Goal: Transaction & Acquisition: Purchase product/service

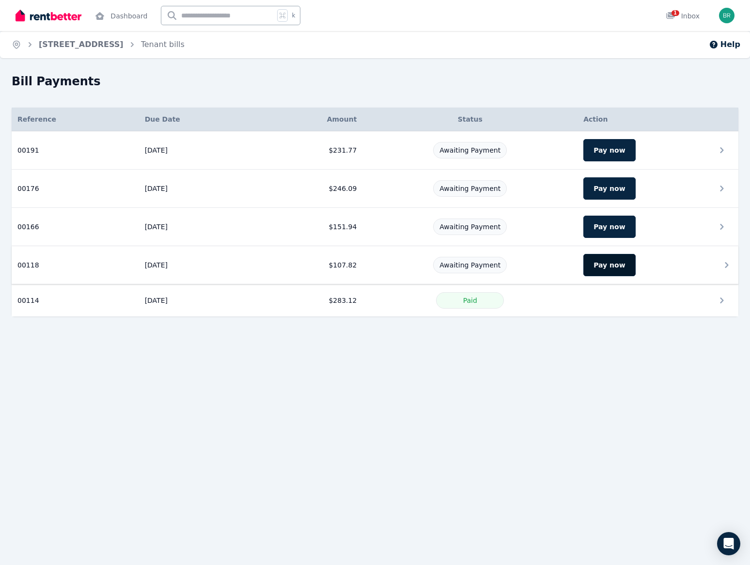
click at [613, 261] on button "Pay now" at bounding box center [609, 265] width 52 height 22
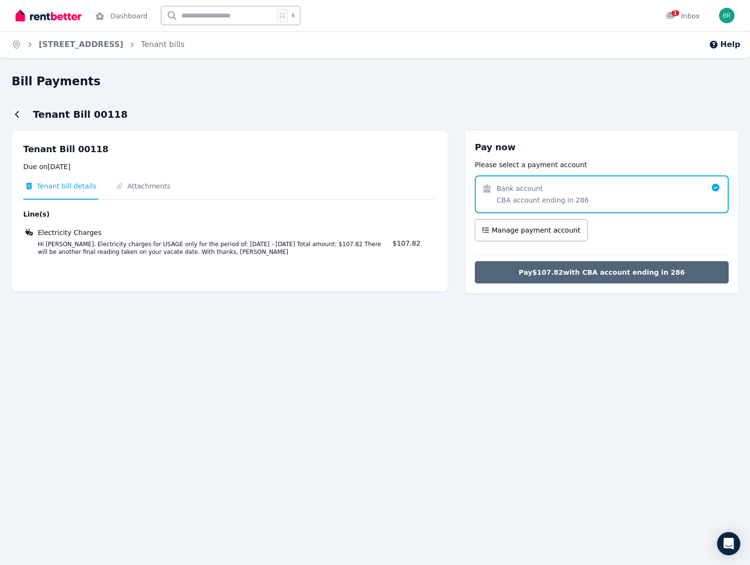
click at [597, 275] on span "Pay $107.82 with CBA account ending in 286" at bounding box center [602, 272] width 166 height 10
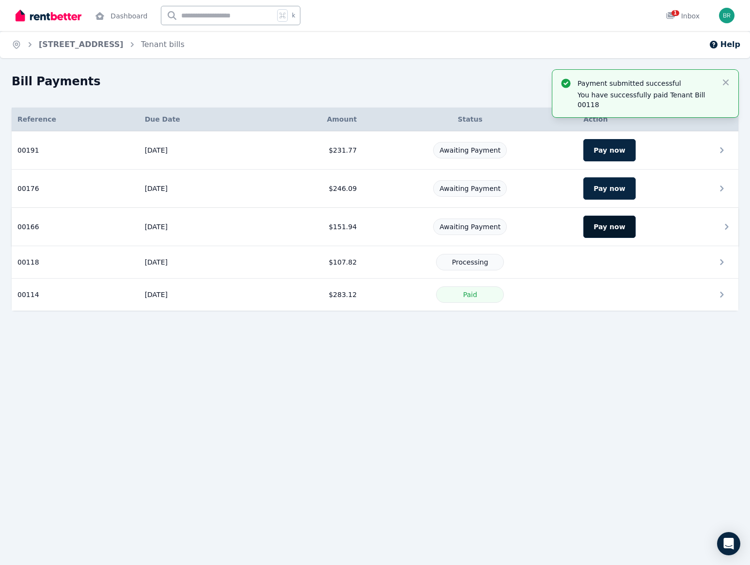
click at [598, 227] on button "Pay now" at bounding box center [609, 227] width 52 height 22
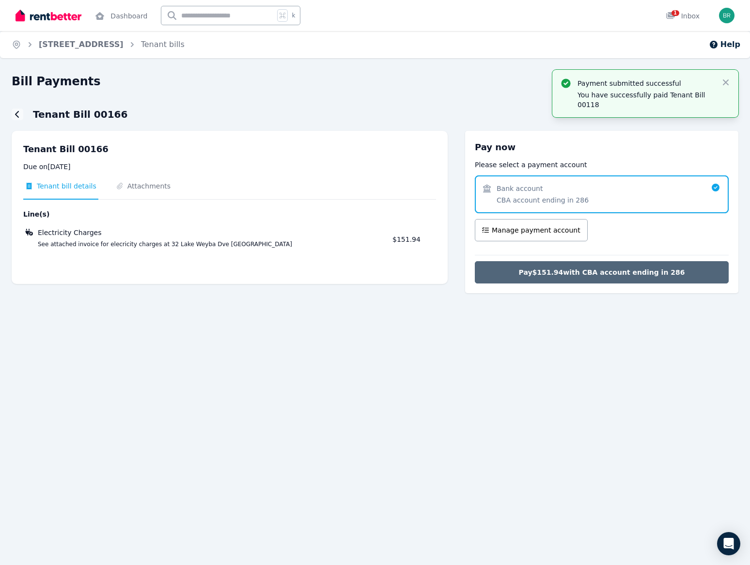
click at [593, 271] on span "Pay $151.94 with CBA account ending in 286" at bounding box center [602, 272] width 166 height 10
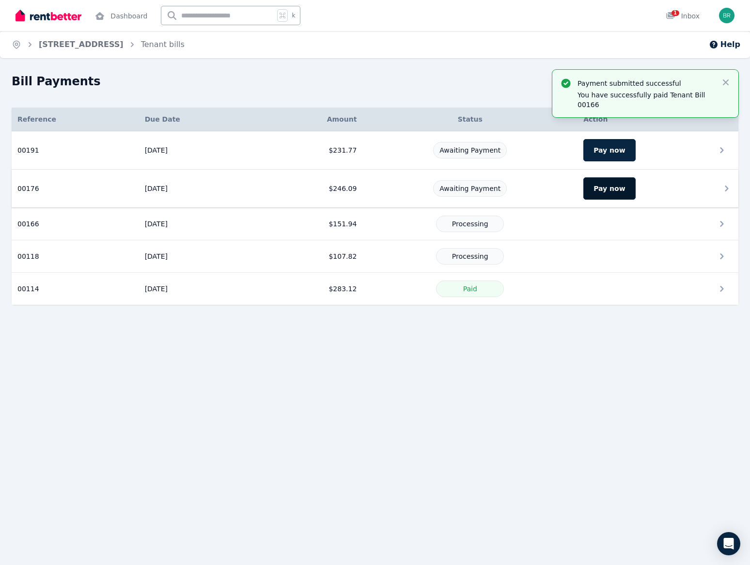
click at [608, 189] on button "Pay now" at bounding box center [609, 188] width 52 height 22
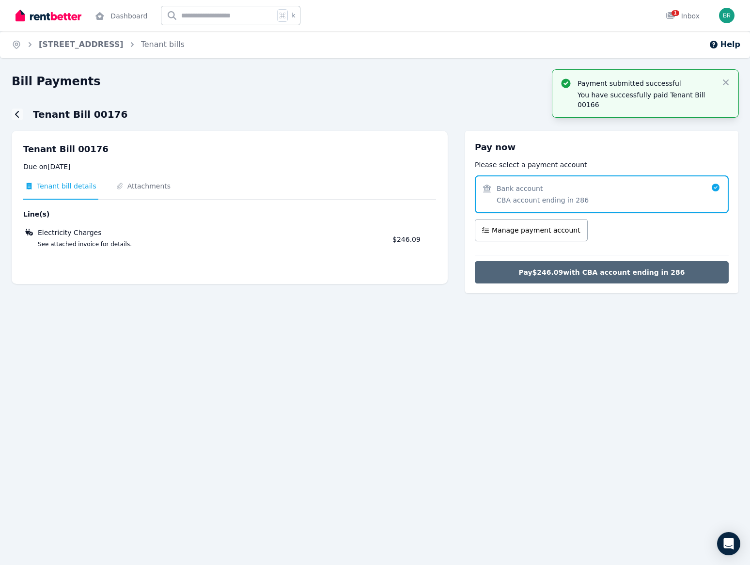
click at [606, 272] on span "Pay $246.09 with CBA account ending in 286" at bounding box center [602, 272] width 166 height 10
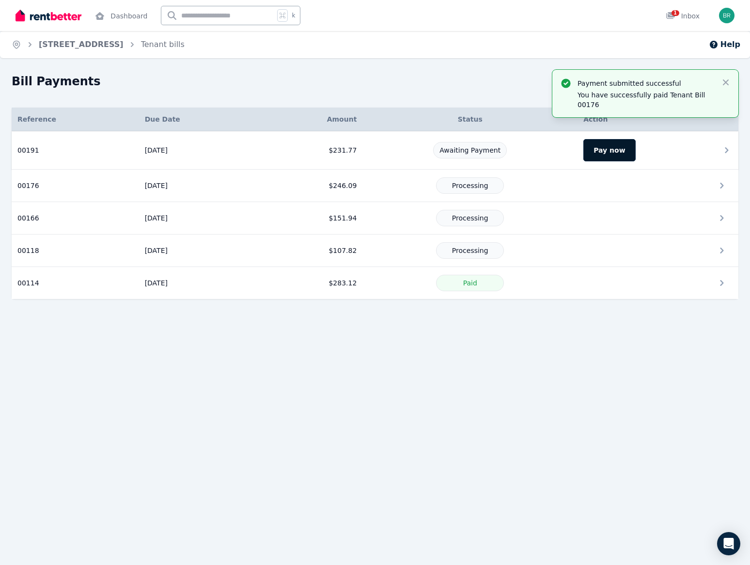
click at [619, 151] on button "Pay now" at bounding box center [609, 150] width 52 height 22
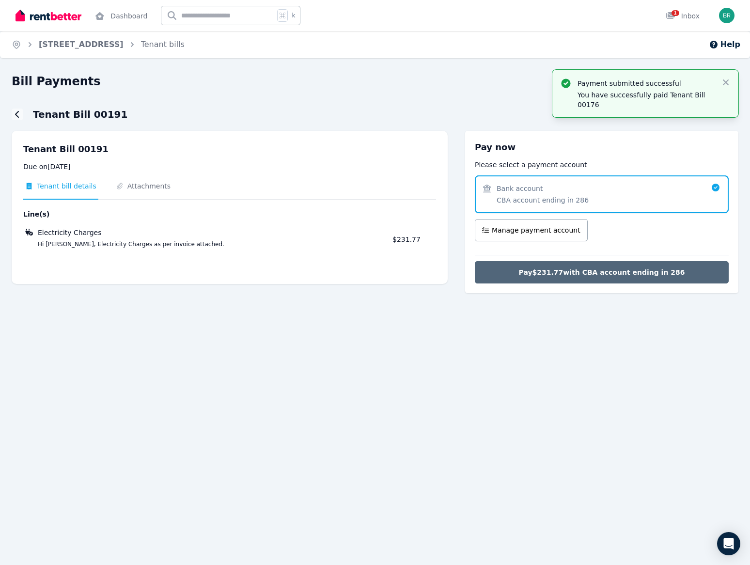
click at [631, 271] on span "Pay $231.77 with CBA account ending in 286" at bounding box center [602, 272] width 166 height 10
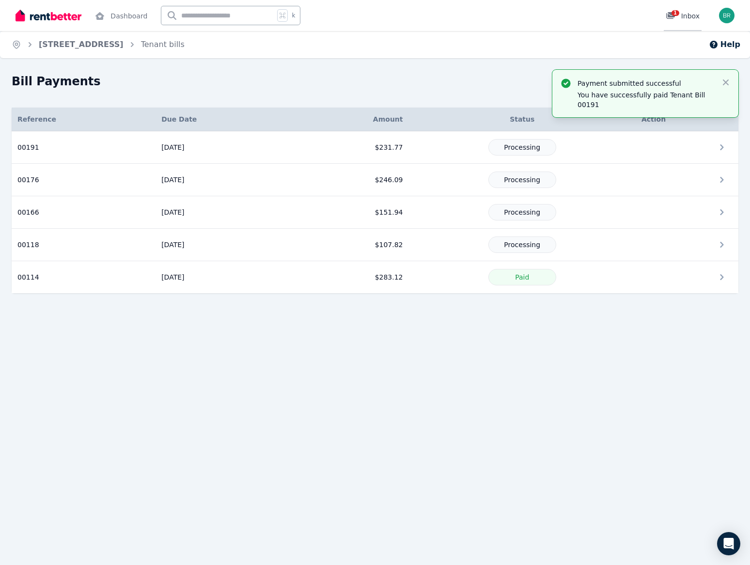
click at [675, 18] on icon at bounding box center [671, 16] width 10 height 8
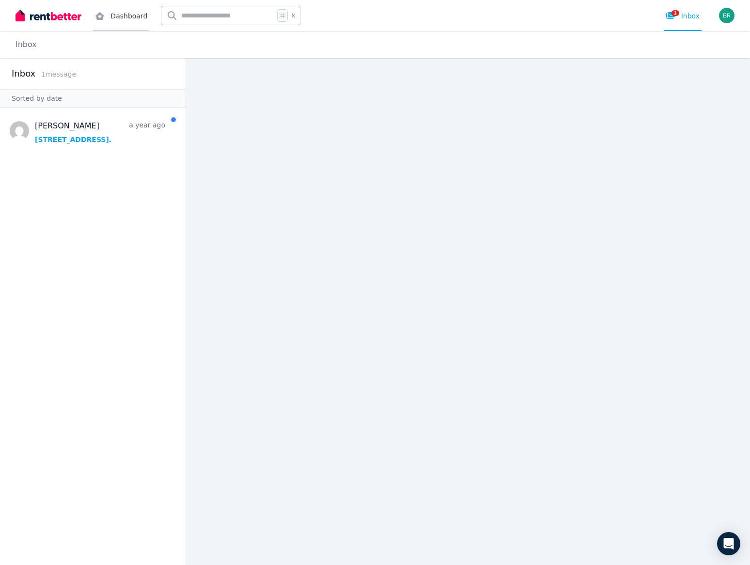
click at [126, 15] on link "Dashboard" at bounding box center [121, 15] width 56 height 31
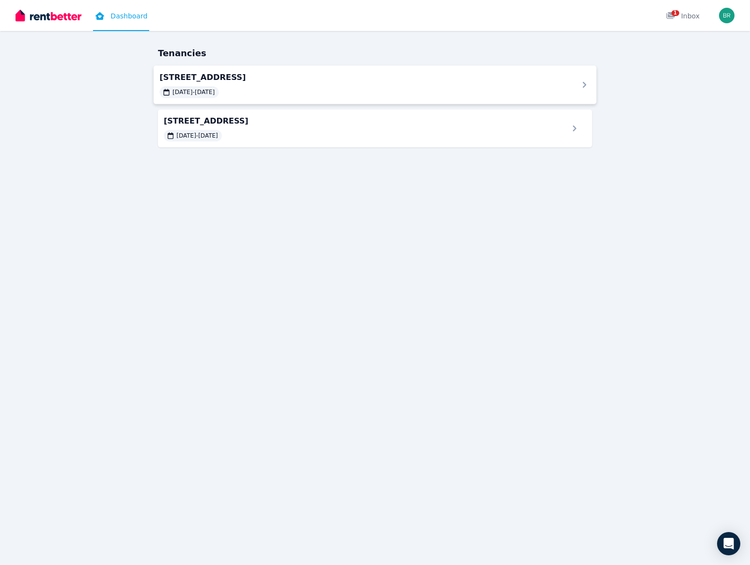
click at [319, 76] on span "32 Lake Weyba Drive, Noosaville" at bounding box center [362, 77] width 407 height 12
